Goal: Use online tool/utility

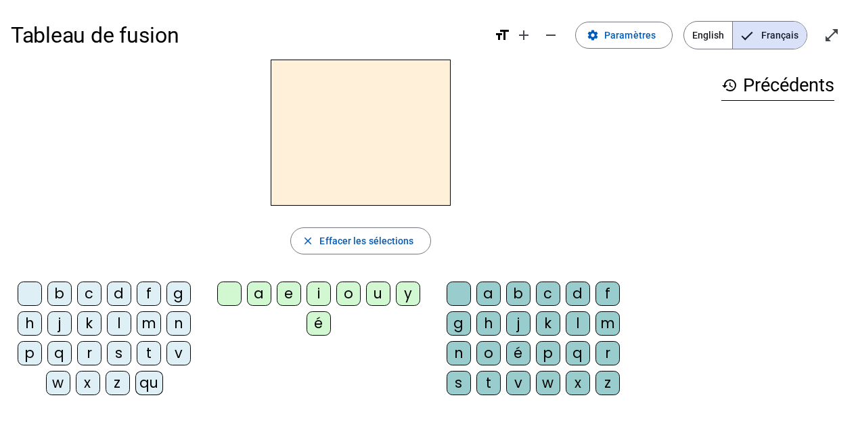
scroll to position [8, 0]
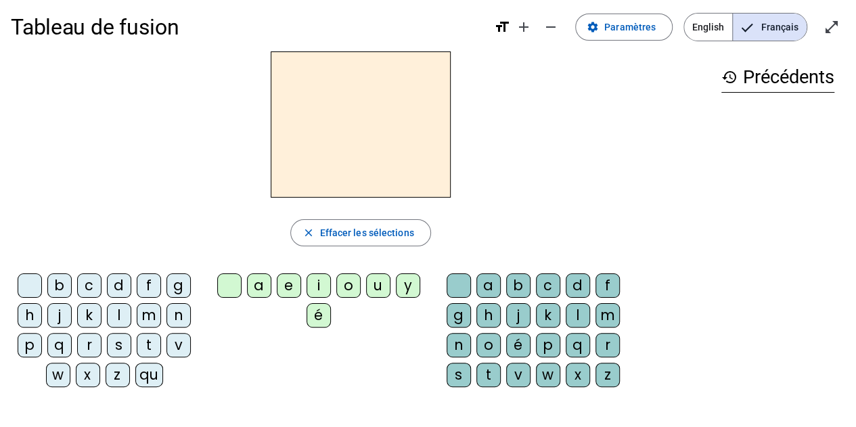
click at [153, 307] on div "m" at bounding box center [149, 315] width 24 height 24
click at [259, 277] on div "a" at bounding box center [259, 285] width 24 height 24
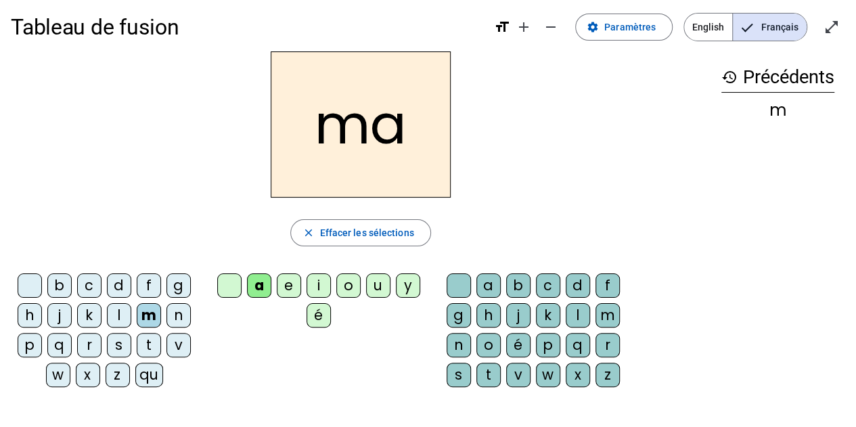
click at [148, 334] on div "t" at bounding box center [149, 345] width 24 height 24
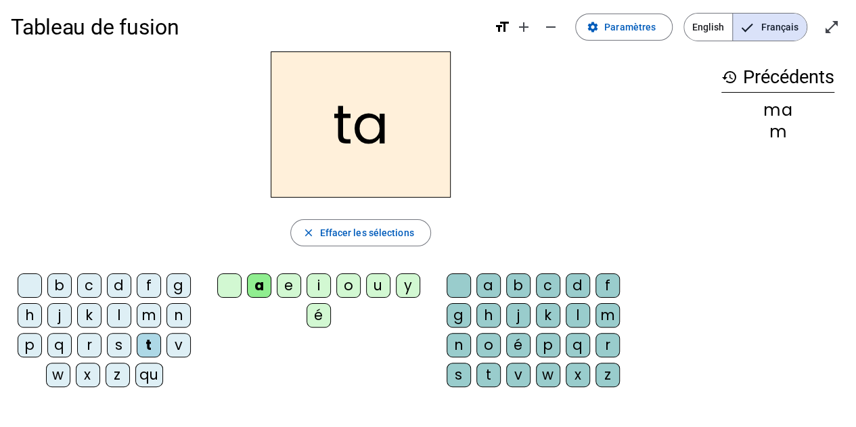
click at [118, 305] on div "l" at bounding box center [119, 315] width 24 height 24
click at [118, 336] on div "s" at bounding box center [119, 345] width 24 height 24
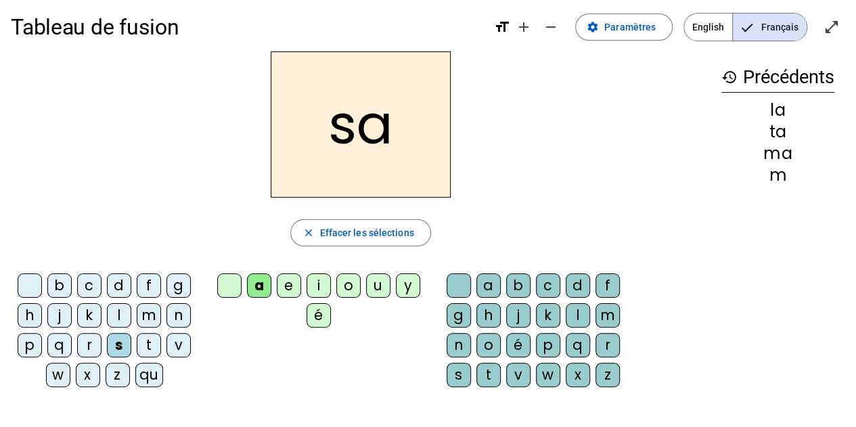
click at [576, 307] on div "l" at bounding box center [578, 315] width 24 height 24
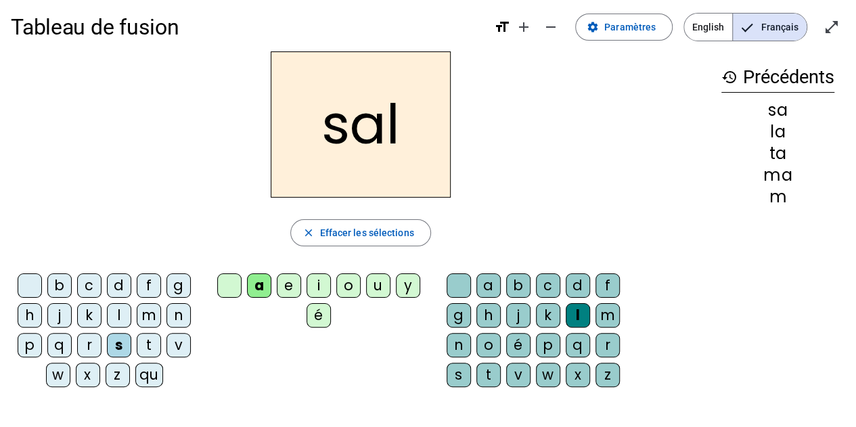
click at [58, 275] on div "b" at bounding box center [59, 285] width 24 height 24
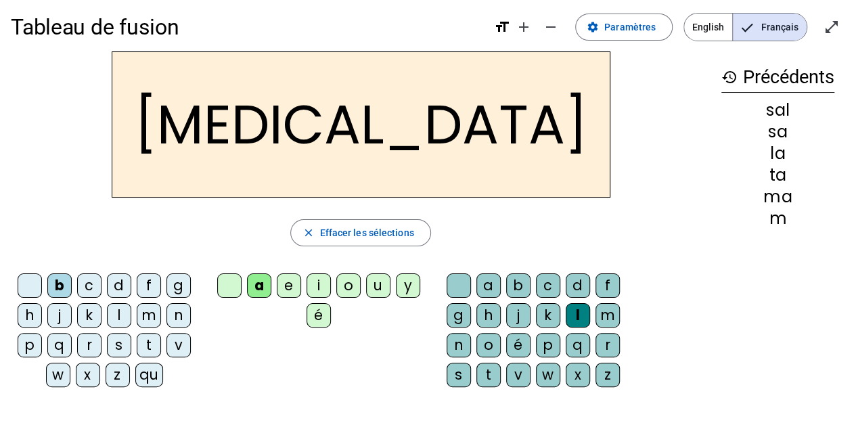
click at [147, 303] on div "m" at bounding box center [149, 315] width 24 height 24
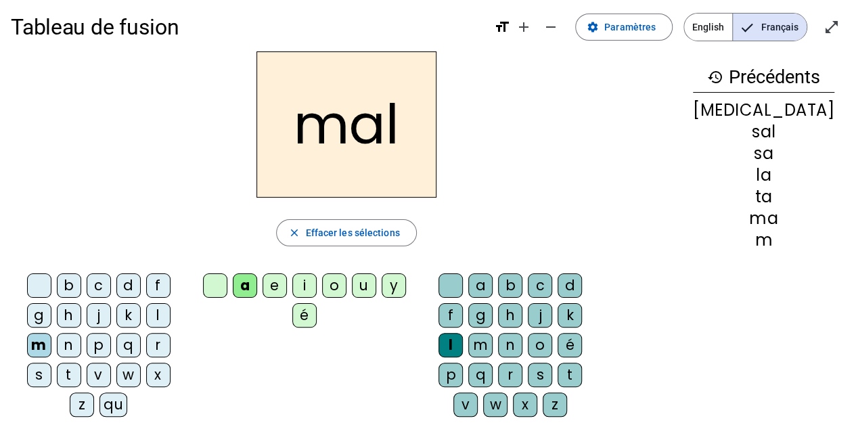
click at [315, 275] on div "i" at bounding box center [304, 285] width 24 height 24
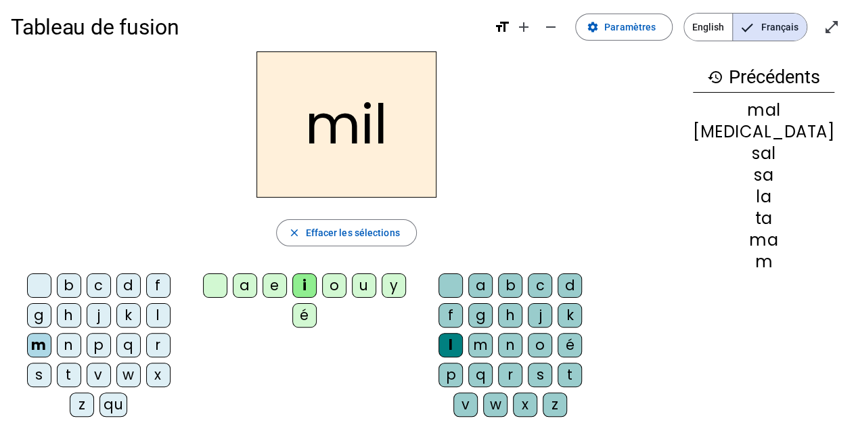
click at [51, 363] on div "s" at bounding box center [39, 375] width 24 height 24
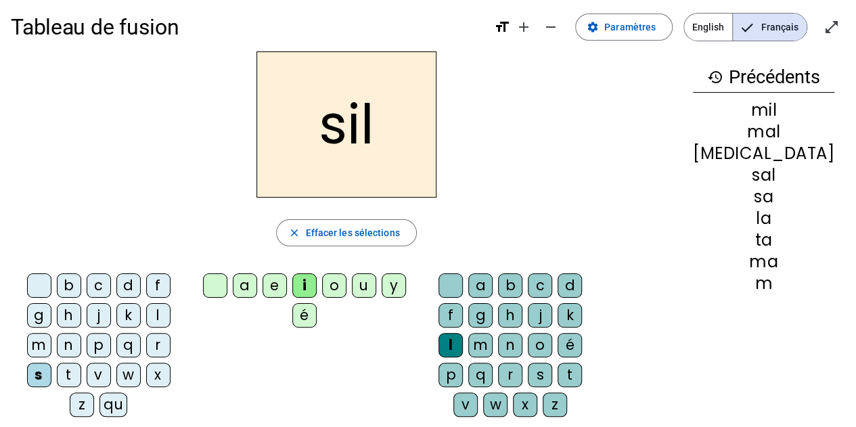
click at [463, 333] on div "l" at bounding box center [451, 345] width 24 height 24
click at [572, 242] on div "close Effacer les sélections" at bounding box center [346, 232] width 671 height 27
click at [453, 280] on div at bounding box center [451, 285] width 24 height 24
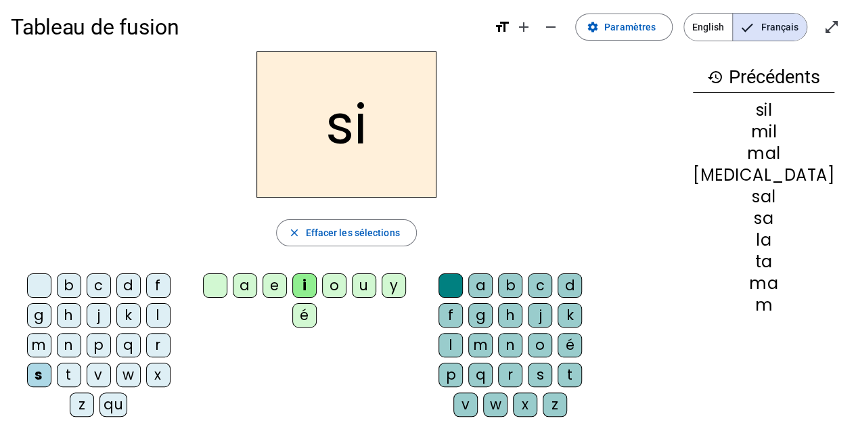
click at [287, 276] on div "e" at bounding box center [275, 285] width 24 height 24
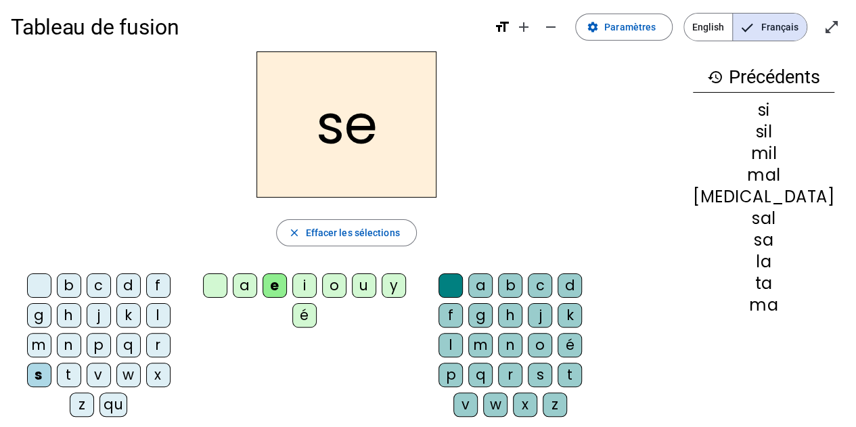
click at [376, 276] on div "u" at bounding box center [364, 285] width 24 height 24
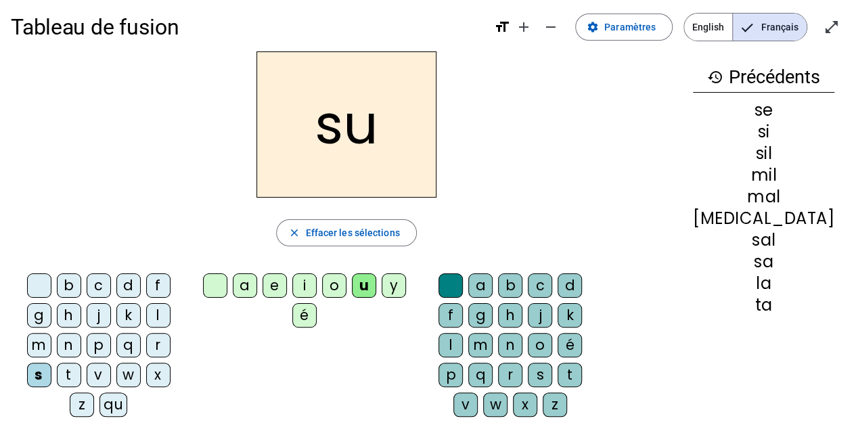
click at [522, 363] on div "r" at bounding box center [510, 375] width 24 height 24
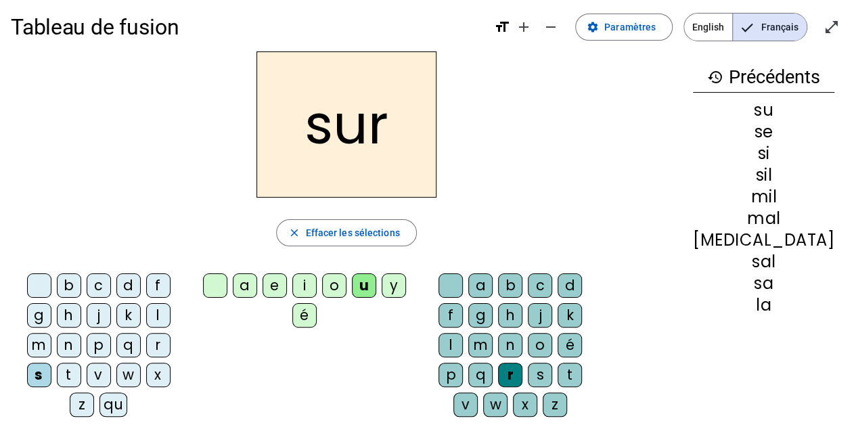
click at [51, 333] on div "m" at bounding box center [39, 345] width 24 height 24
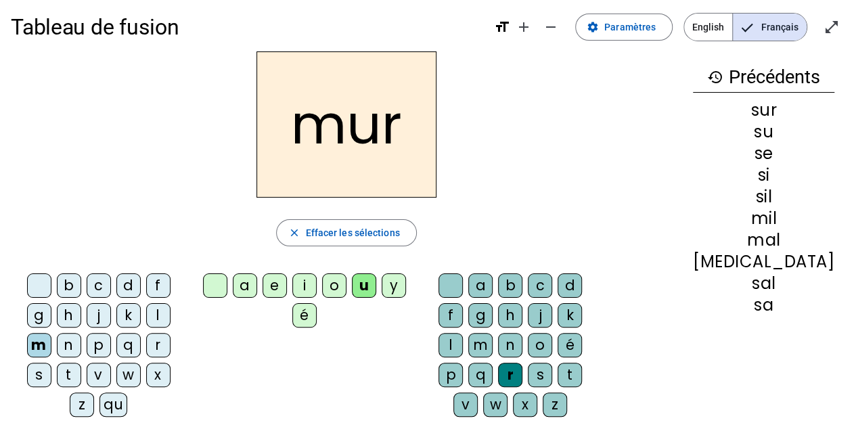
click at [116, 275] on div "d" at bounding box center [128, 285] width 24 height 24
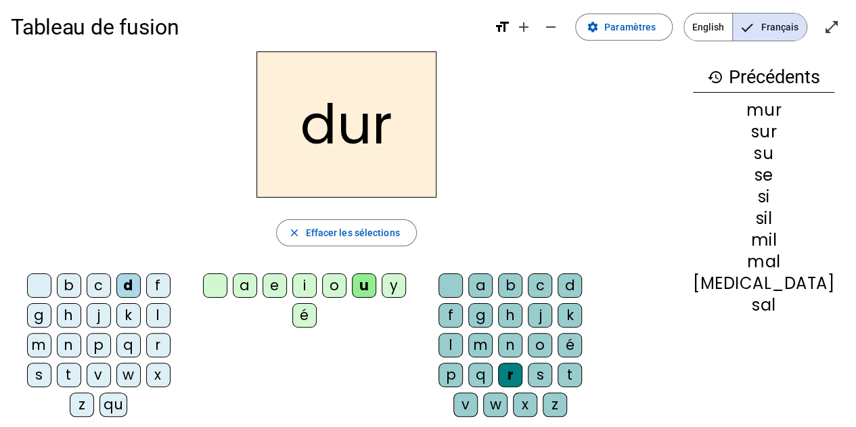
click at [457, 276] on div at bounding box center [451, 285] width 24 height 24
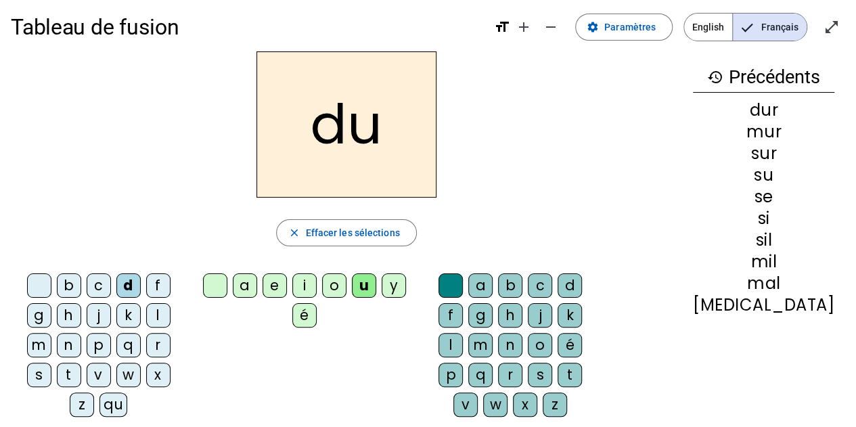
click at [287, 276] on div "e" at bounding box center [275, 285] width 24 height 24
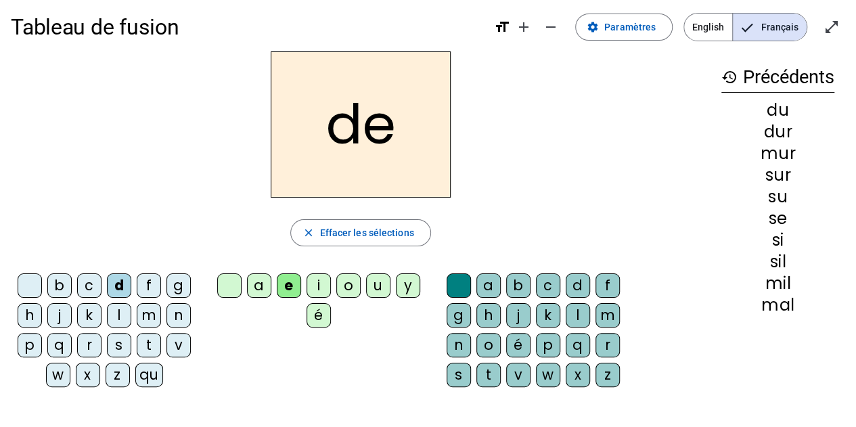
click at [380, 277] on div "u" at bounding box center [378, 285] width 24 height 24
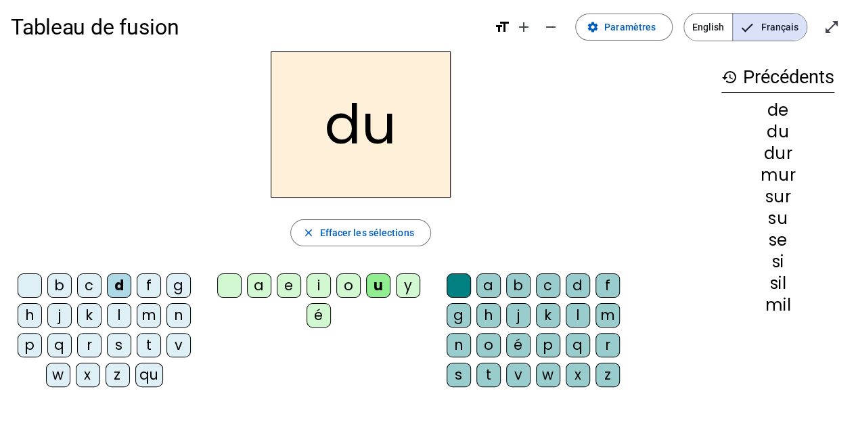
click at [59, 273] on div "b" at bounding box center [59, 285] width 24 height 24
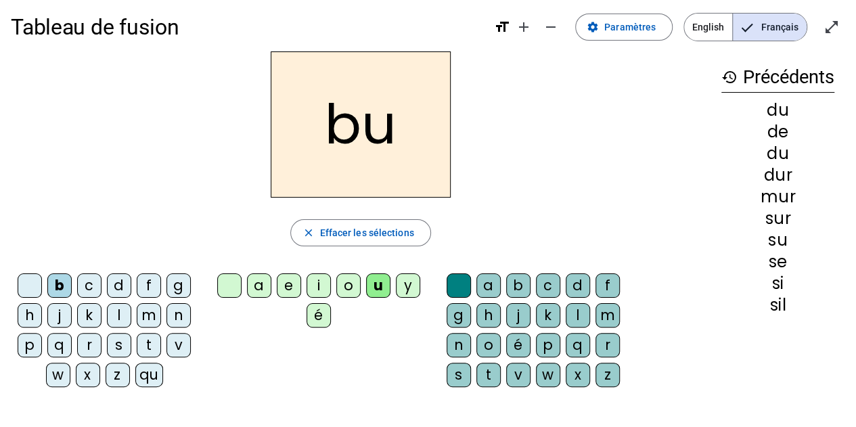
click at [177, 333] on div "v" at bounding box center [178, 345] width 24 height 24
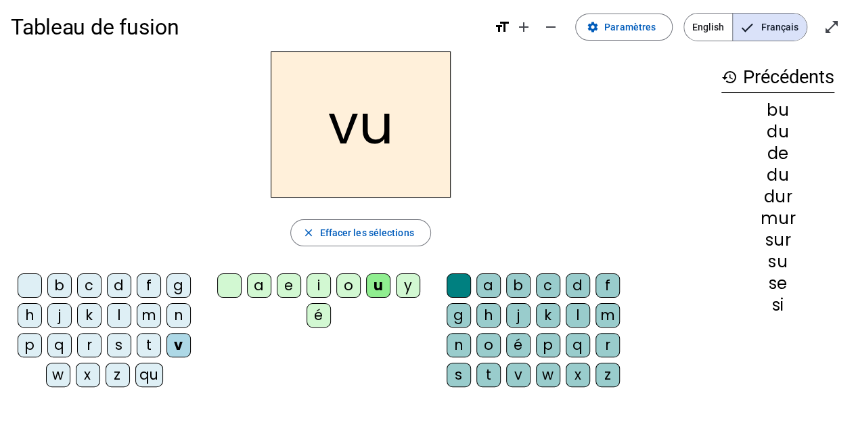
click at [149, 334] on div "t" at bounding box center [149, 345] width 24 height 24
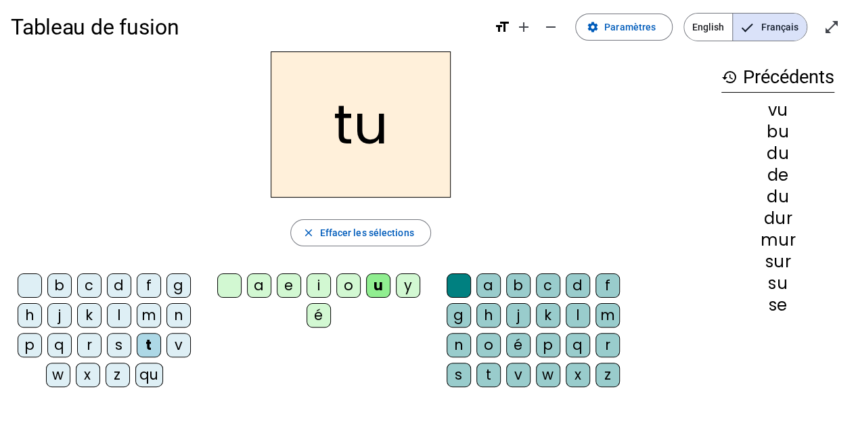
click at [289, 275] on div "e" at bounding box center [289, 285] width 24 height 24
click at [120, 294] on div "d" at bounding box center [119, 285] width 24 height 24
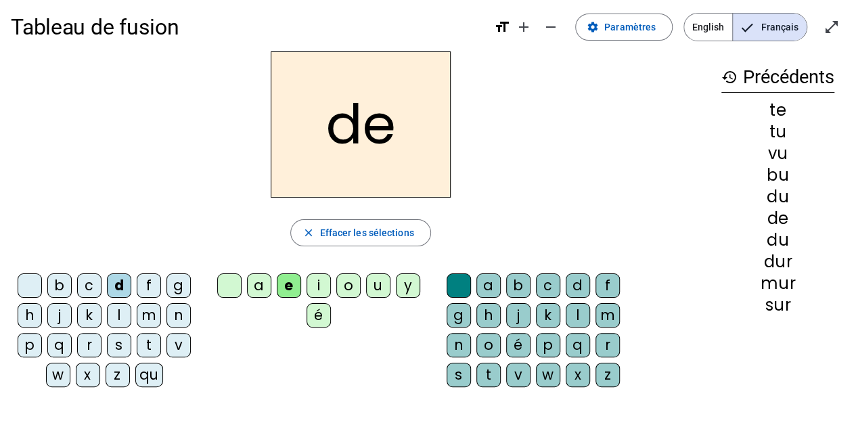
click at [122, 303] on div "l" at bounding box center [119, 315] width 24 height 24
